Goal: Transaction & Acquisition: Purchase product/service

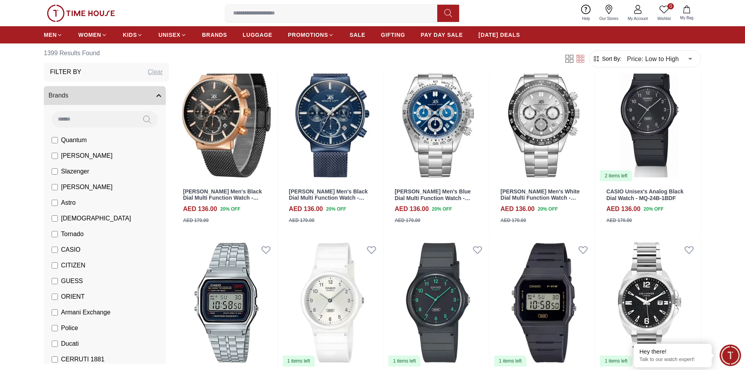
scroll to position [6394, 0]
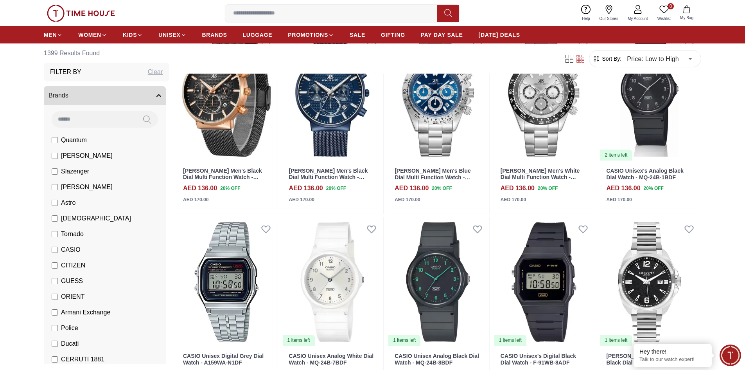
scroll to position [6647, 0]
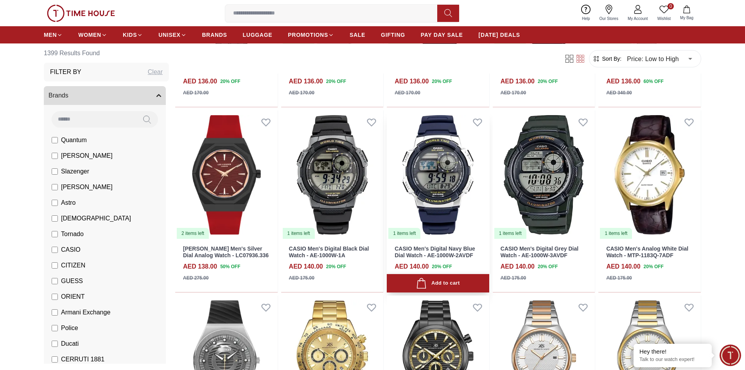
scroll to position [6882, 0]
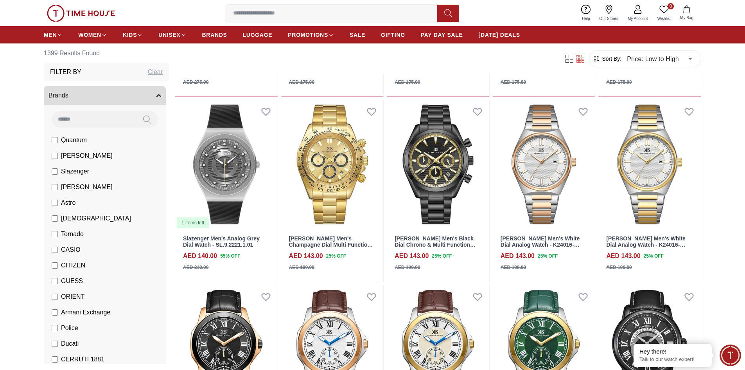
scroll to position [6647, 0]
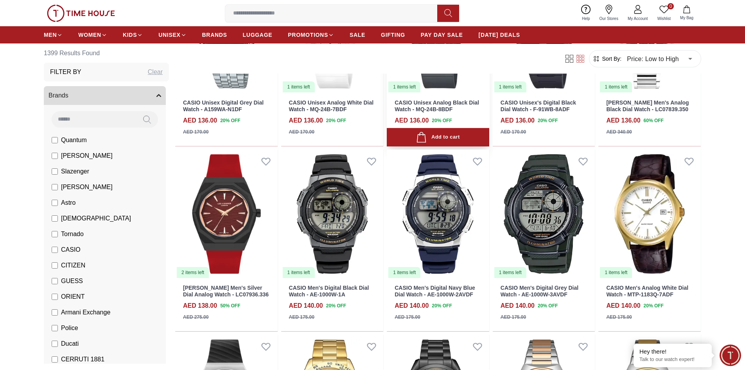
scroll to position [6460, 0]
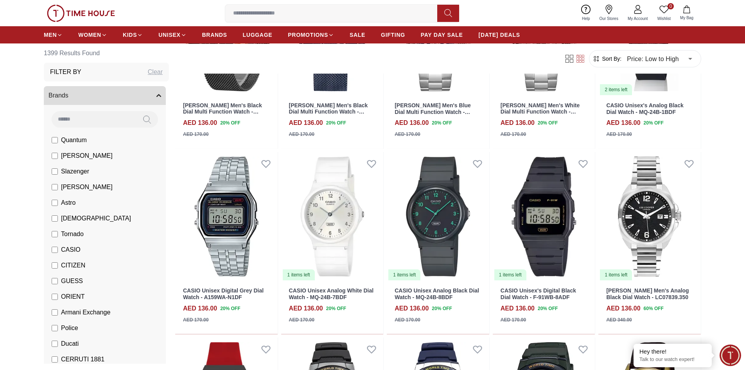
scroll to position [5005, 0]
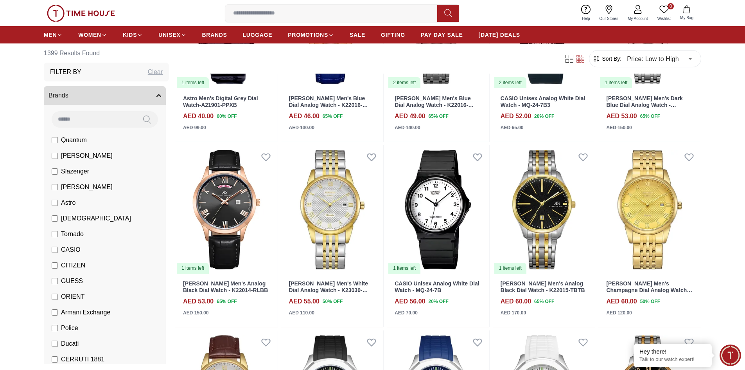
scroll to position [587, 0]
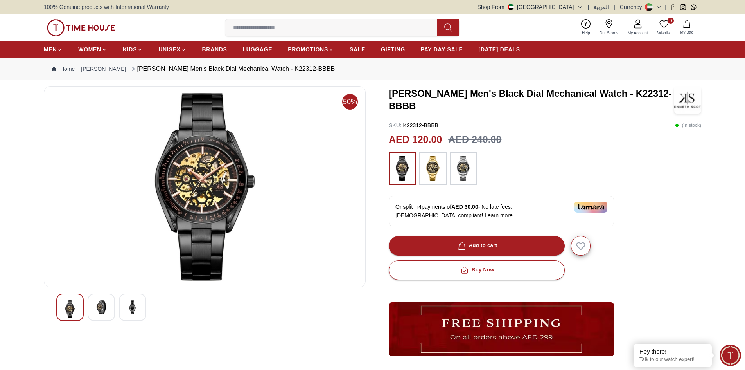
click at [461, 172] on img at bounding box center [464, 168] width 20 height 25
click at [402, 169] on img at bounding box center [403, 168] width 20 height 25
